Goal: Check status: Check status

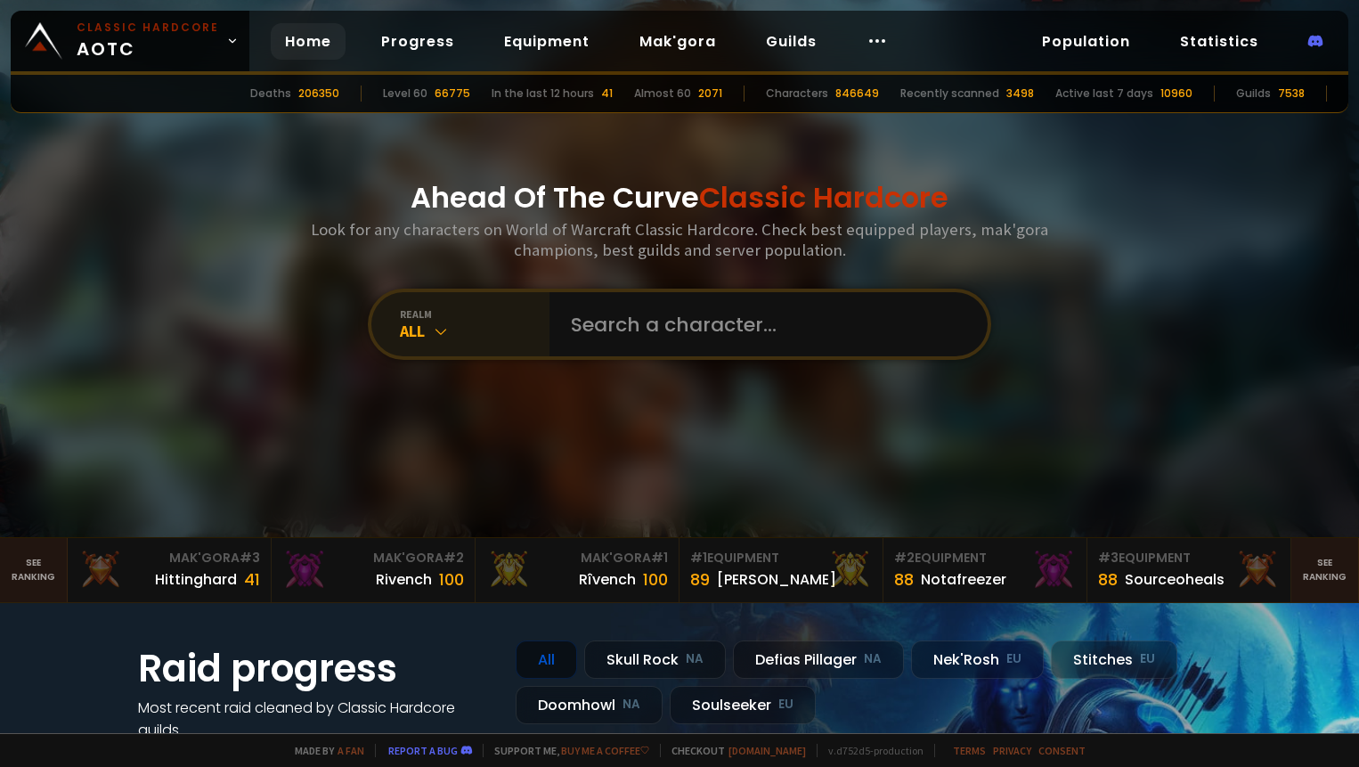
click at [401, 326] on div "All" at bounding box center [475, 331] width 150 height 20
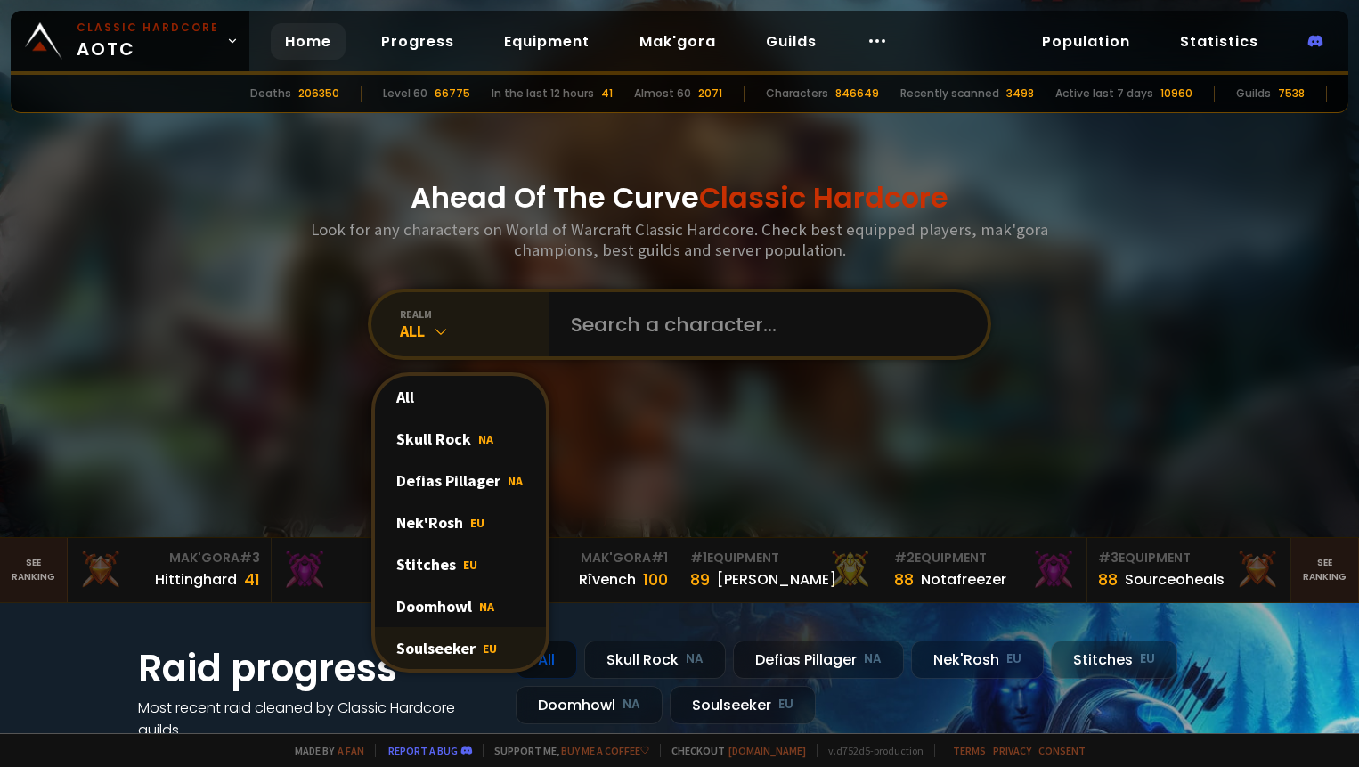
click at [433, 647] on div "Soulseeker EU" at bounding box center [460, 648] width 171 height 42
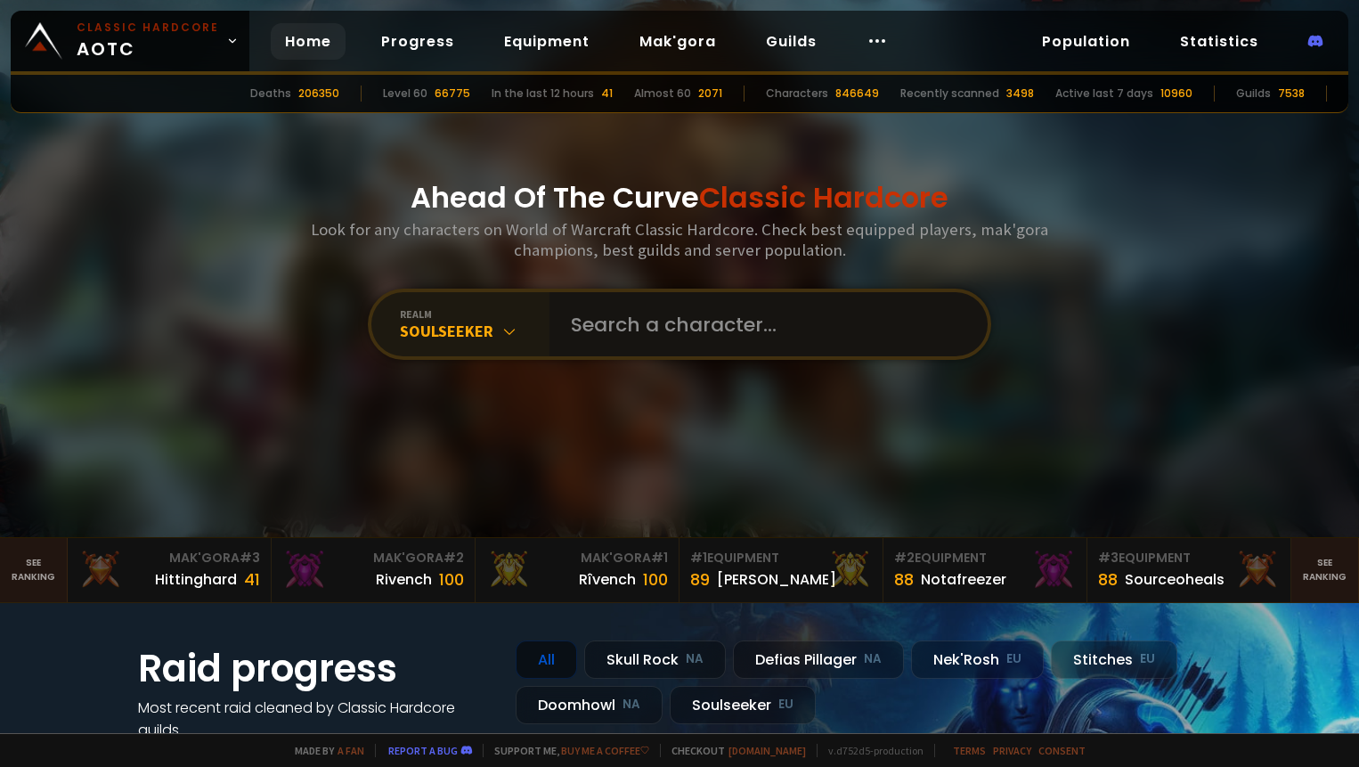
click at [672, 314] on input "text" at bounding box center [763, 324] width 406 height 64
paste input "Aunomdupère"
type input "Aunomdupère"
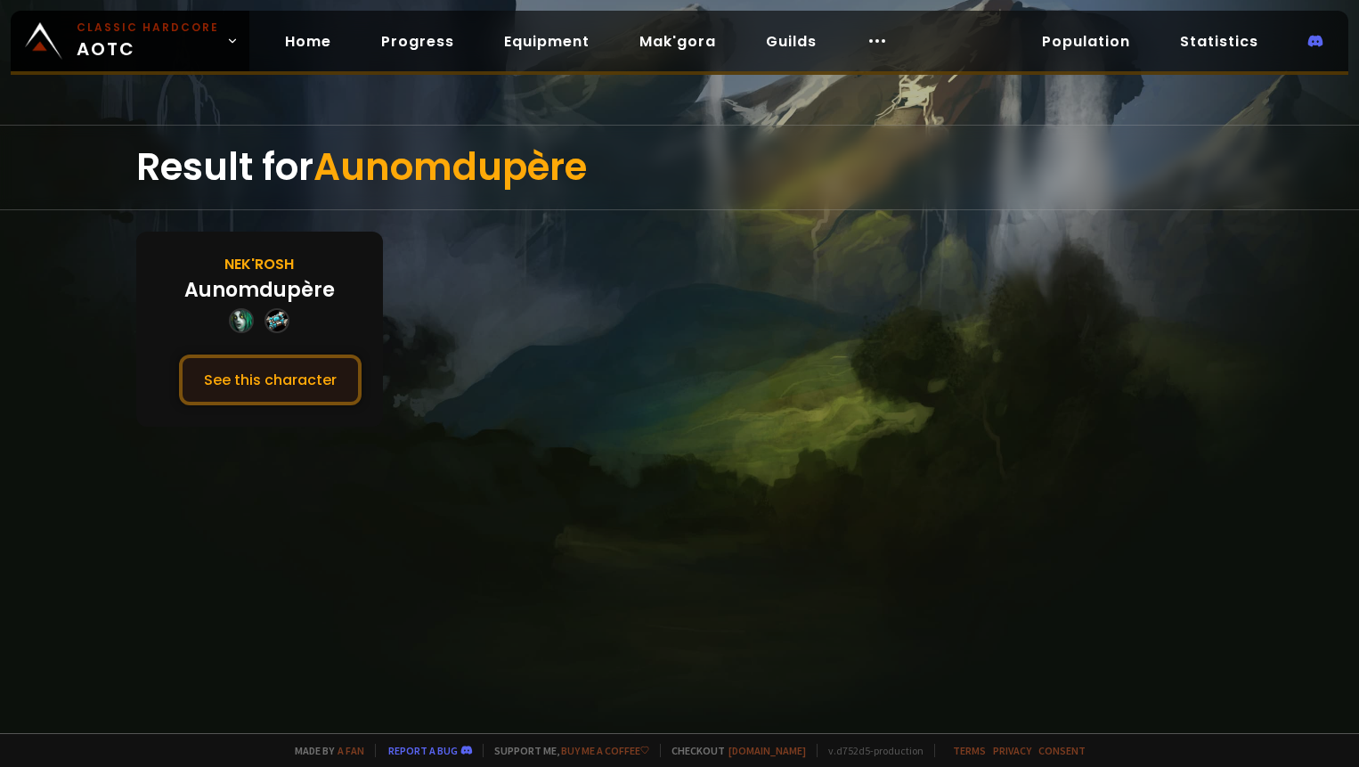
click at [294, 374] on button "See this character" at bounding box center [270, 379] width 183 height 51
click at [680, 369] on section "[PERSON_NAME] See this character" at bounding box center [679, 328] width 1087 height 195
